Goal: Information Seeking & Learning: Learn about a topic

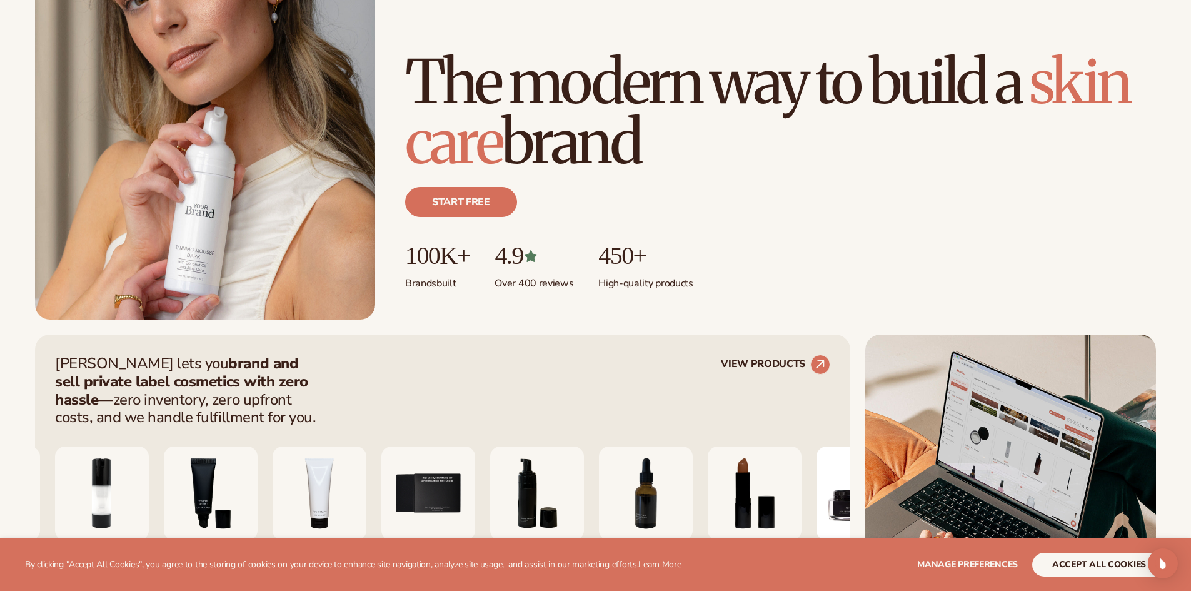
scroll to position [188, 0]
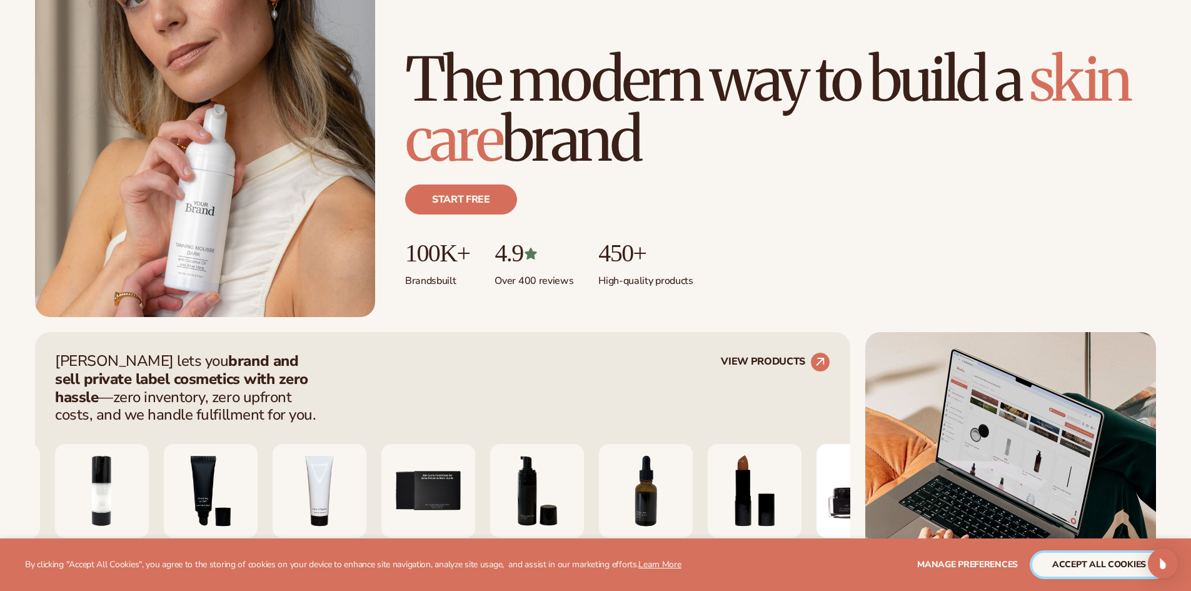
click at [1103, 562] on button "accept all cookies" at bounding box center [1099, 565] width 134 height 24
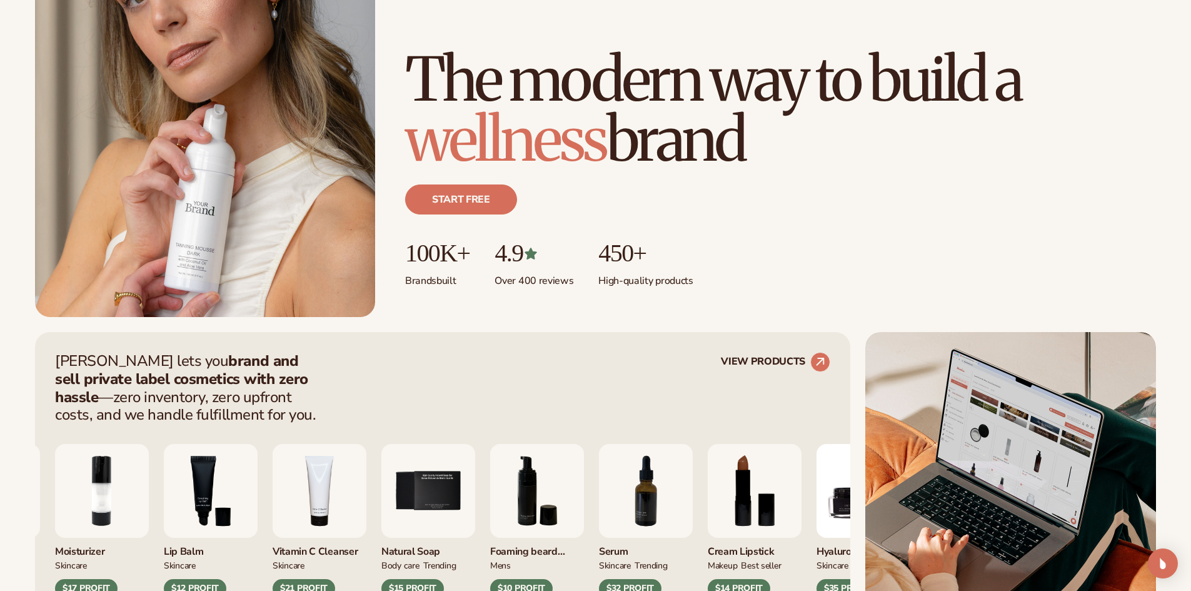
scroll to position [250, 0]
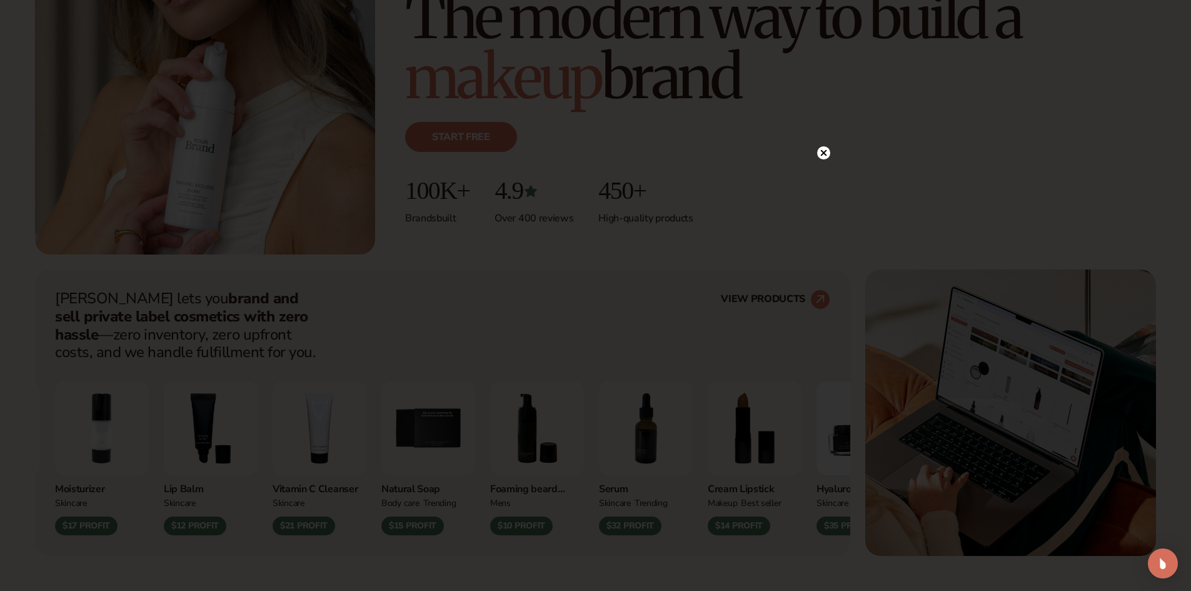
click at [822, 154] on icon at bounding box center [823, 153] width 6 height 6
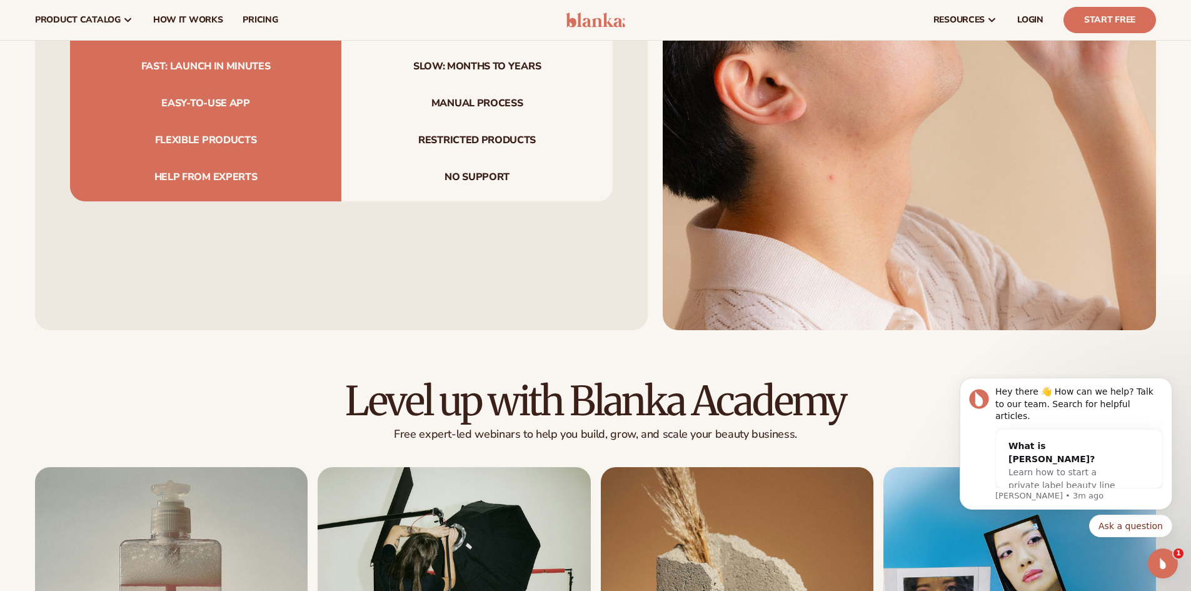
scroll to position [4358, 0]
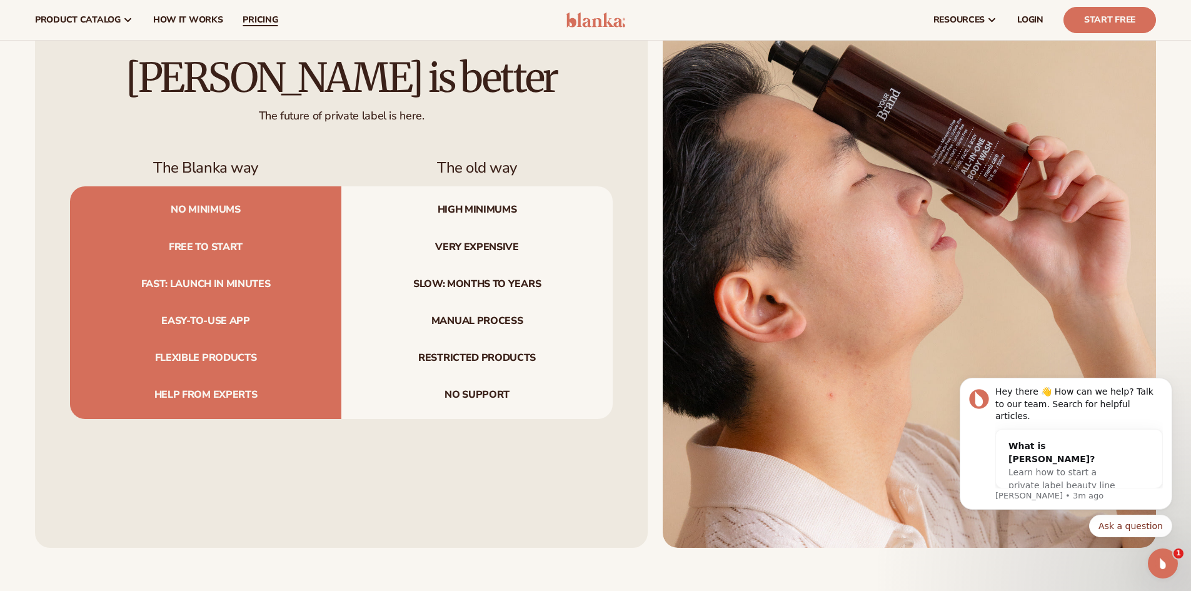
click at [260, 17] on span "pricing" at bounding box center [260, 20] width 35 height 10
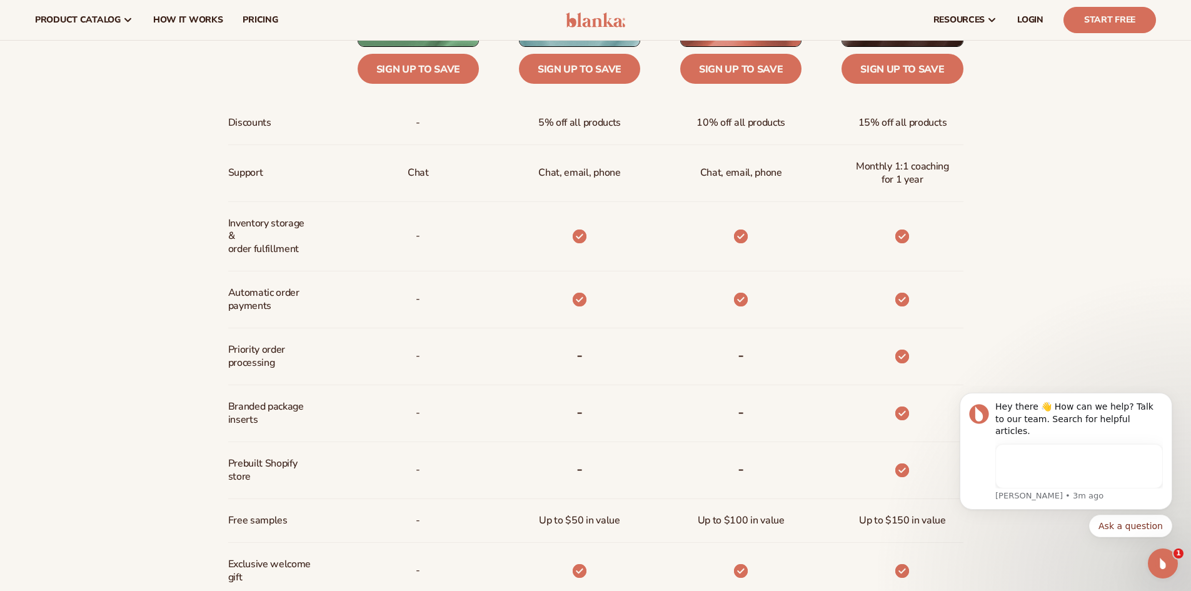
scroll to position [375, 0]
